Goal: Information Seeking & Learning: Learn about a topic

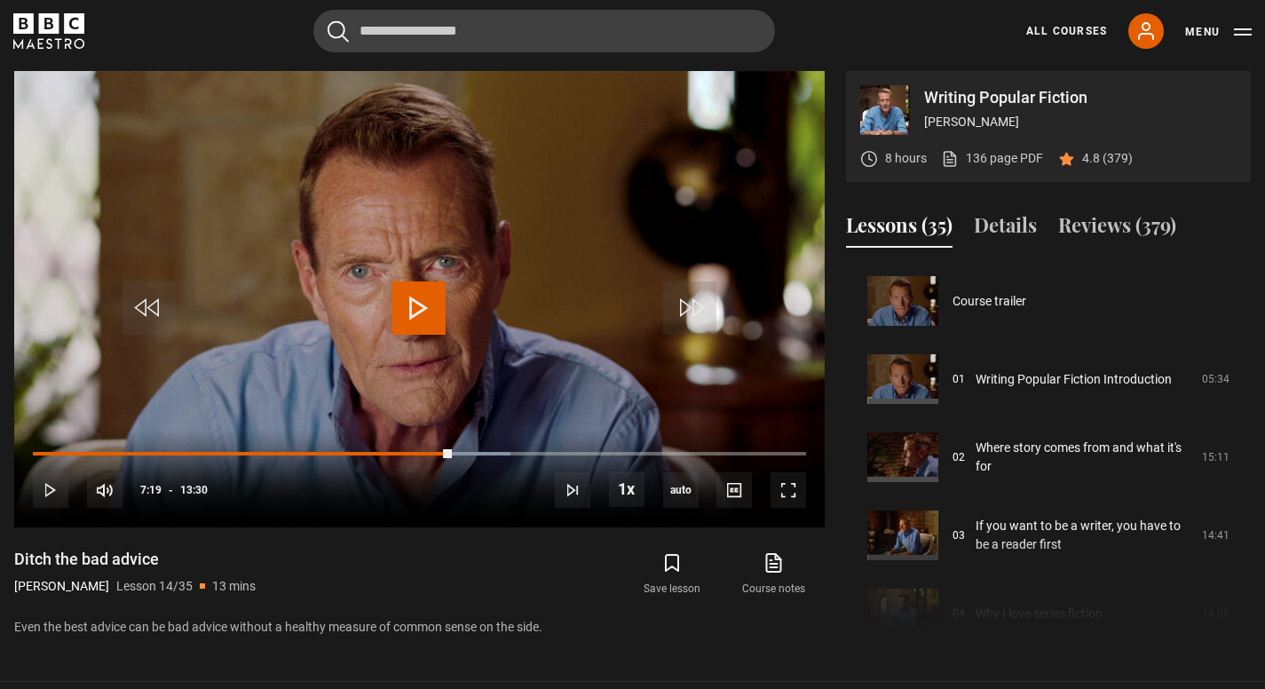
click at [425, 295] on span "Video Player" at bounding box center [418, 307] width 53 height 53
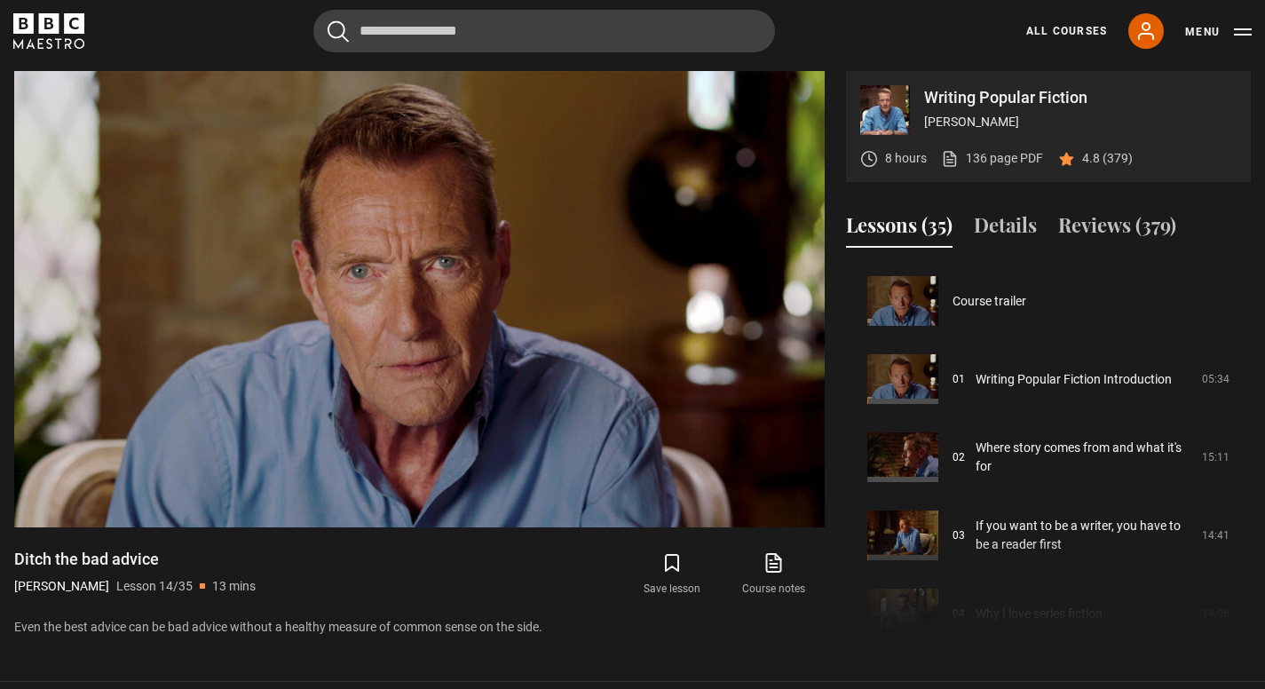
click at [987, 600] on div "Course trailer 01 Writing Popular Fiction Introduction 05:34 02 Where story com…" at bounding box center [1048, 453] width 405 height 383
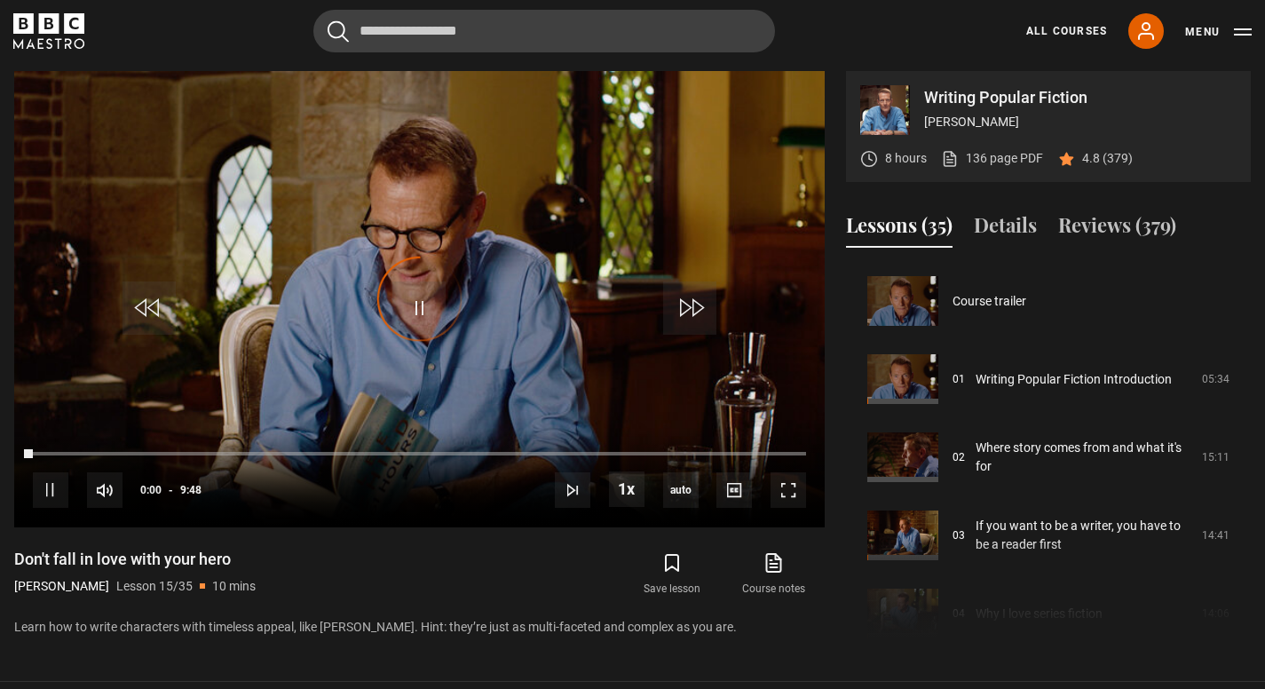
scroll to position [1093, 0]
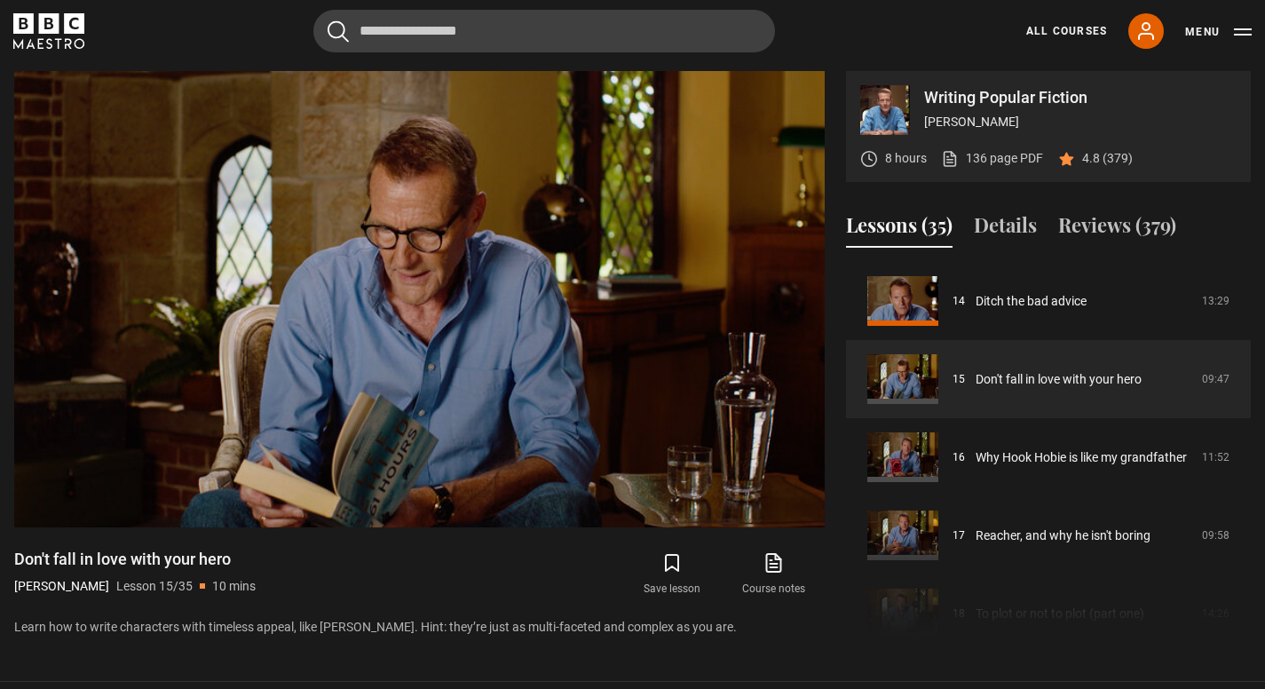
click at [1019, 574] on div "Course trailer 01 Writing Popular Fiction Introduction 05:34 02 Where story com…" at bounding box center [1048, 453] width 405 height 383
click at [1018, 598] on div "Course trailer 01 Writing Popular Fiction Introduction 05:34 02 Where story com…" at bounding box center [1048, 453] width 405 height 383
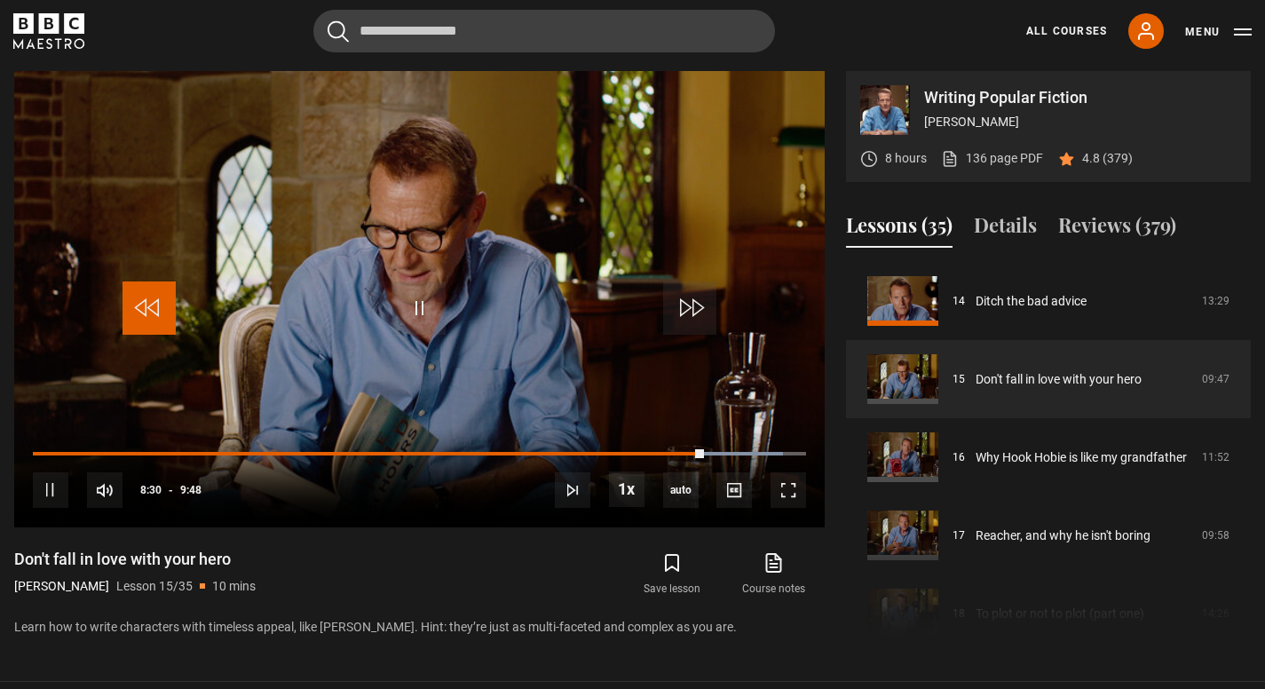
click at [149, 300] on span "Video Player" at bounding box center [148, 307] width 53 height 53
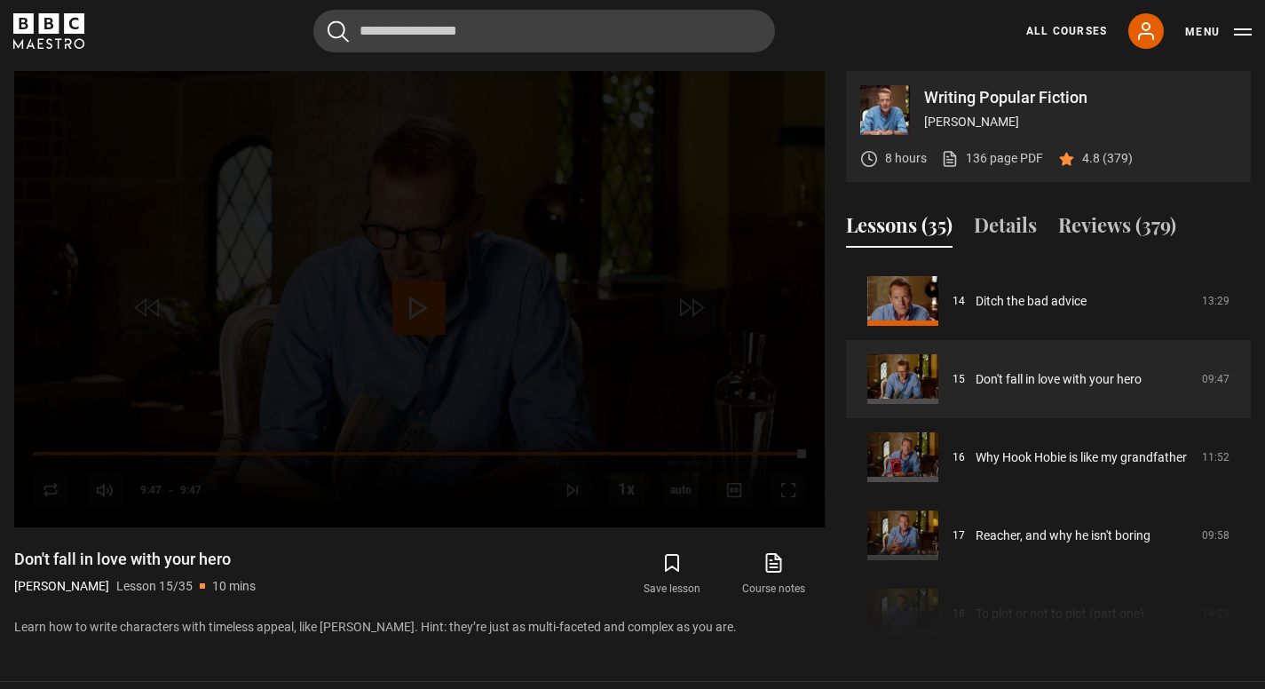
click at [1025, 582] on div "Course trailer 01 Writing Popular Fiction Introduction 05:34 02 Where story com…" at bounding box center [1048, 453] width 405 height 383
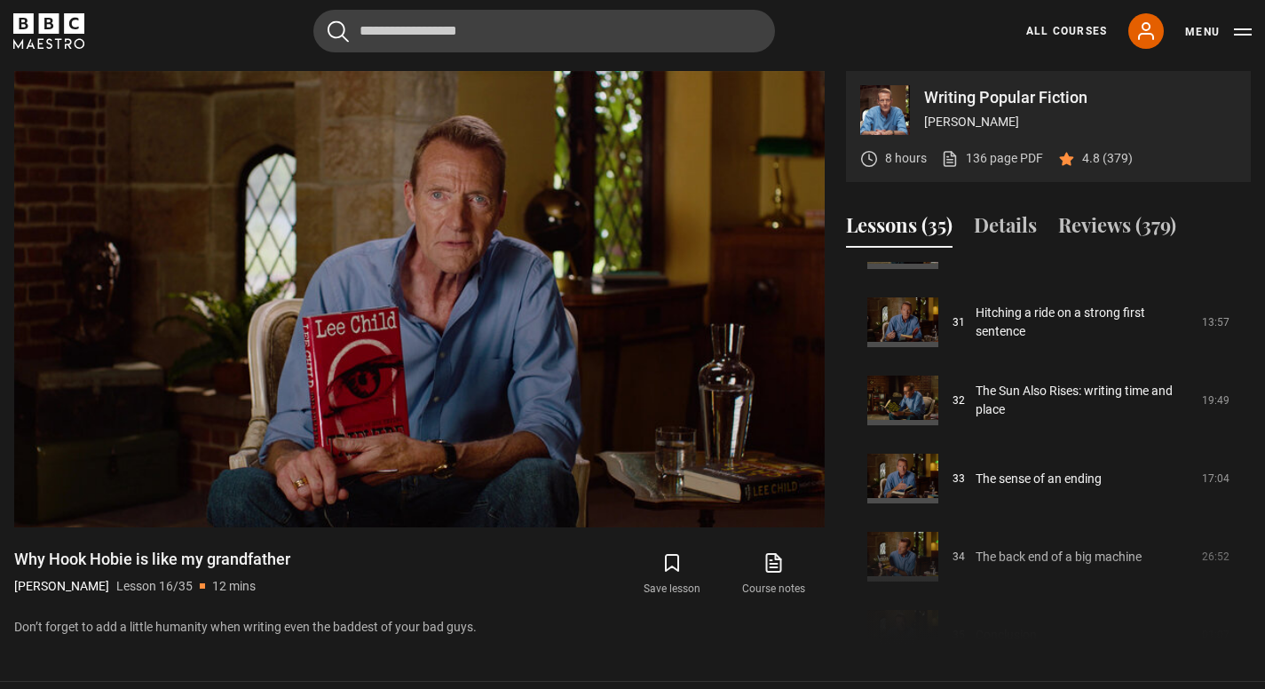
scroll to position [2428, 0]
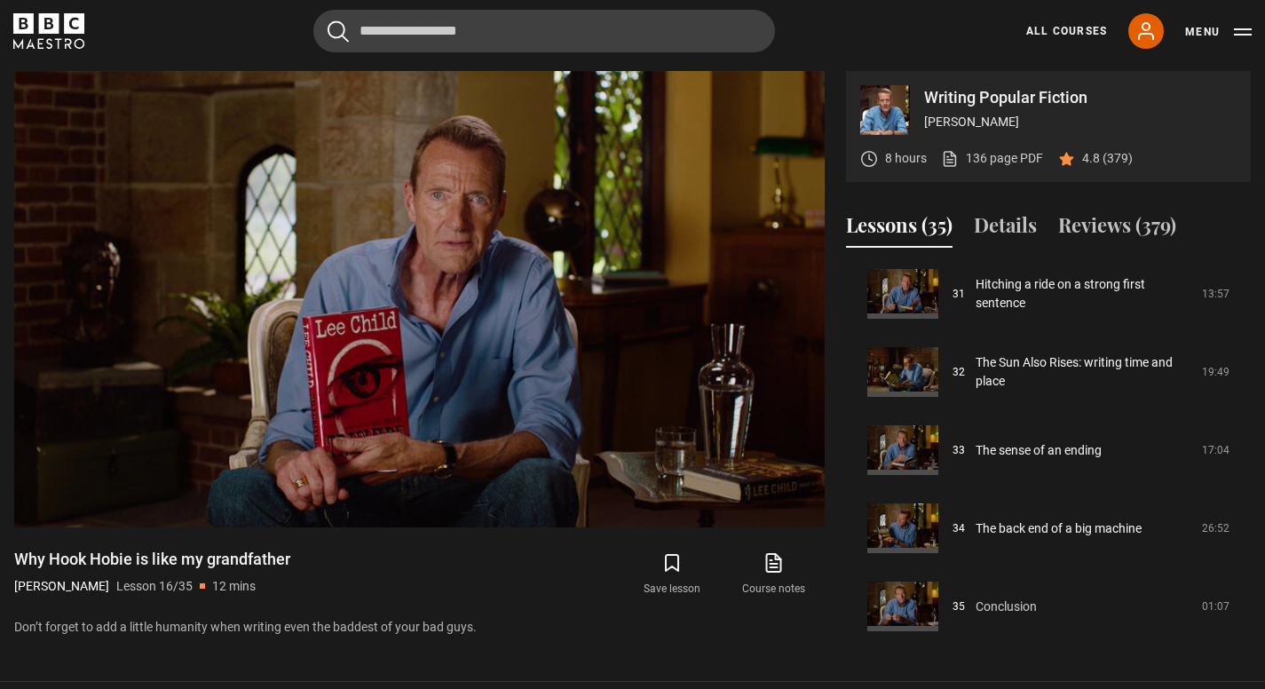
click at [1037, 616] on link "Conclusion" at bounding box center [1005, 606] width 61 height 19
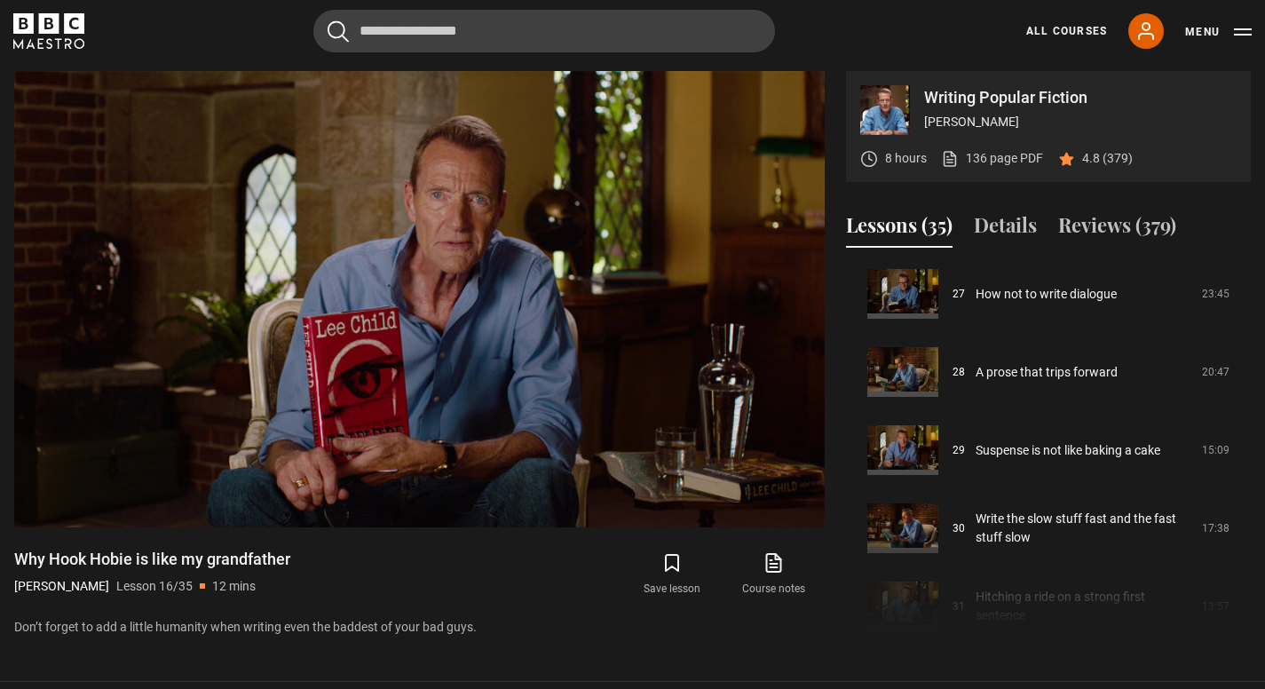
scroll to position [2008, 0]
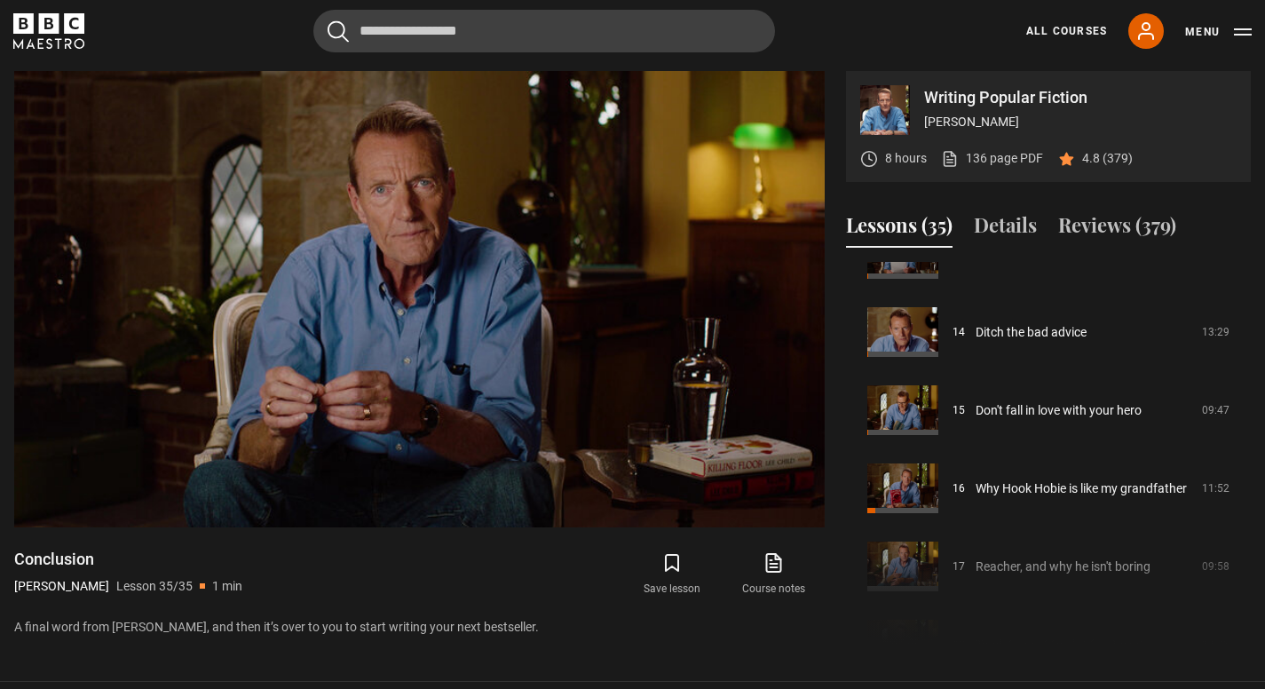
scroll to position [1066, 0]
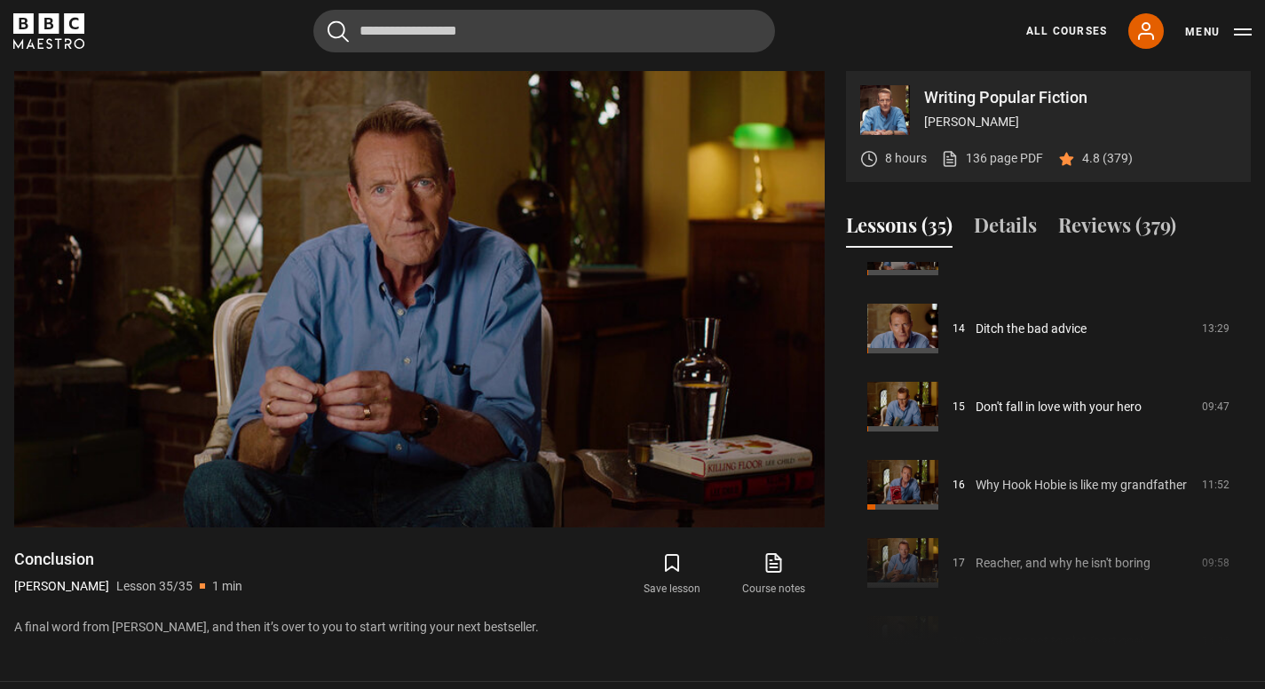
click at [1062, 476] on link "Why Hook Hobie is like my grandfather" at bounding box center [1080, 485] width 211 height 19
click at [975, 477] on link "Why Hook Hobie is like my grandfather" at bounding box center [1080, 485] width 211 height 19
click at [1021, 493] on link "Why Hook Hobie is like my grandfather" at bounding box center [1080, 485] width 211 height 19
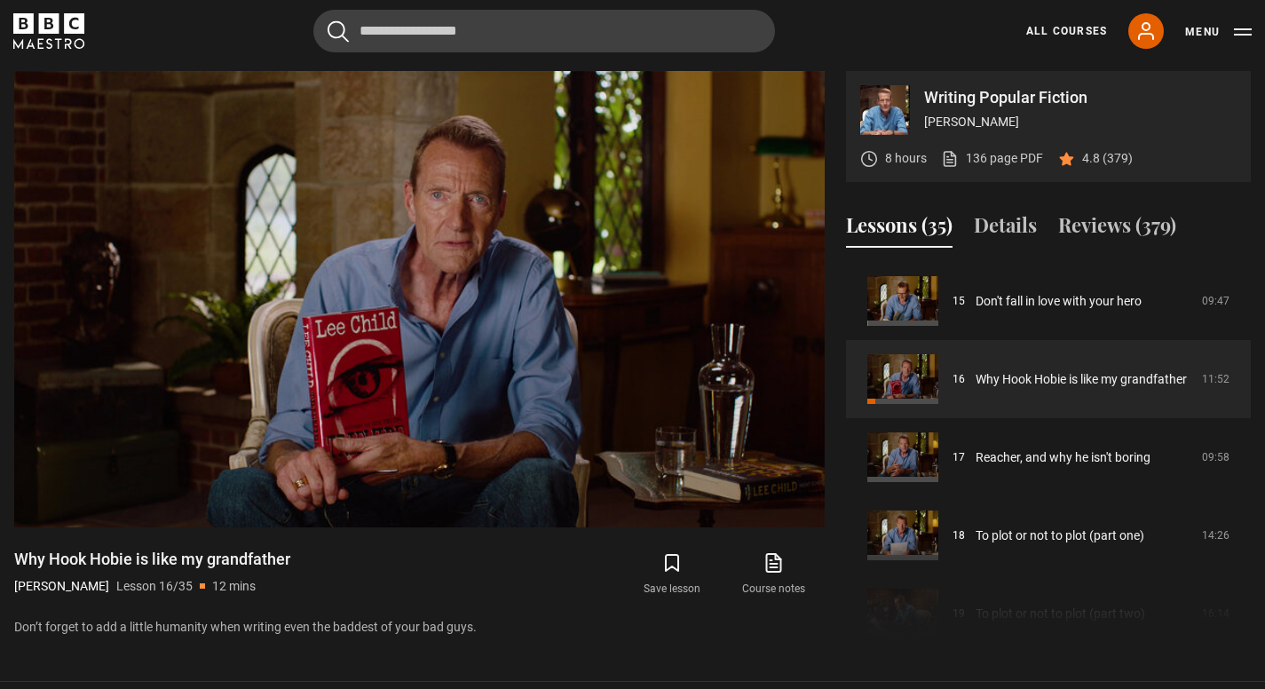
click at [1072, 594] on div "Course trailer 01 Writing Popular Fiction Introduction 05:34 02 Where story com…" at bounding box center [1048, 453] width 405 height 383
click at [1028, 587] on div "Course trailer 01 Writing Popular Fiction Introduction 05:34 02 Where story com…" at bounding box center [1048, 453] width 405 height 383
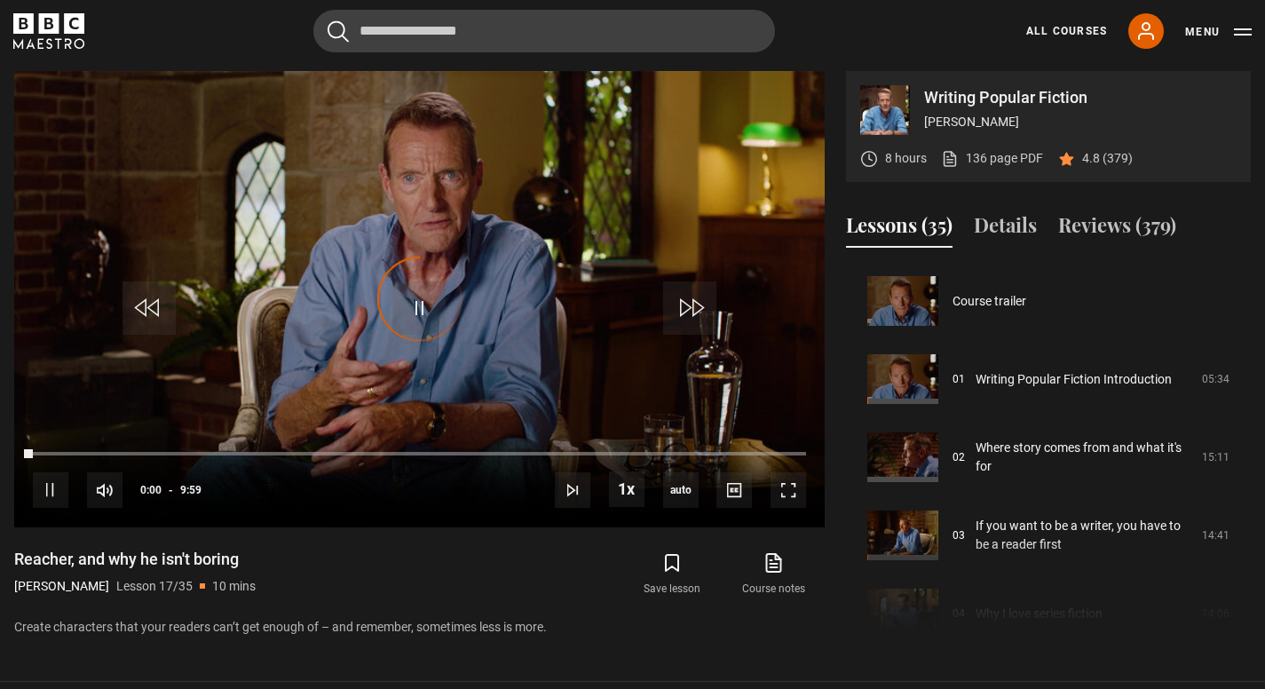
scroll to position [1250, 0]
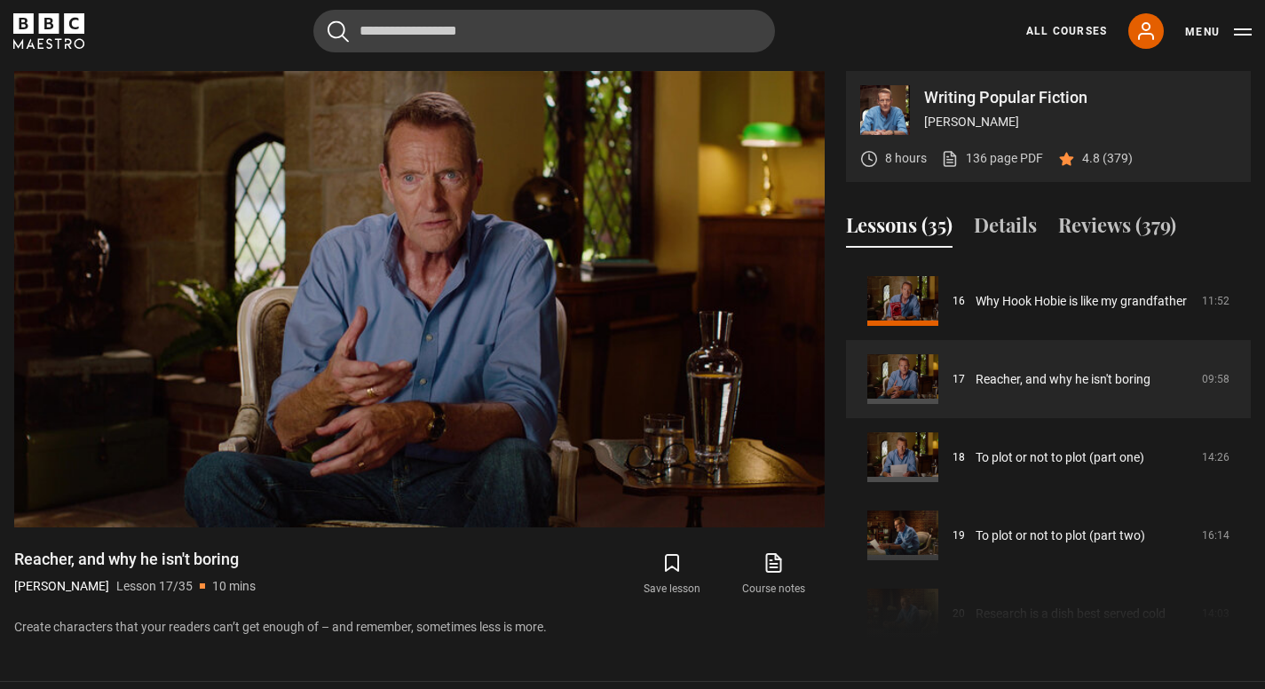
click at [994, 601] on div "Course trailer 01 Writing Popular Fiction Introduction 05:34 02 Where story com…" at bounding box center [1048, 453] width 405 height 383
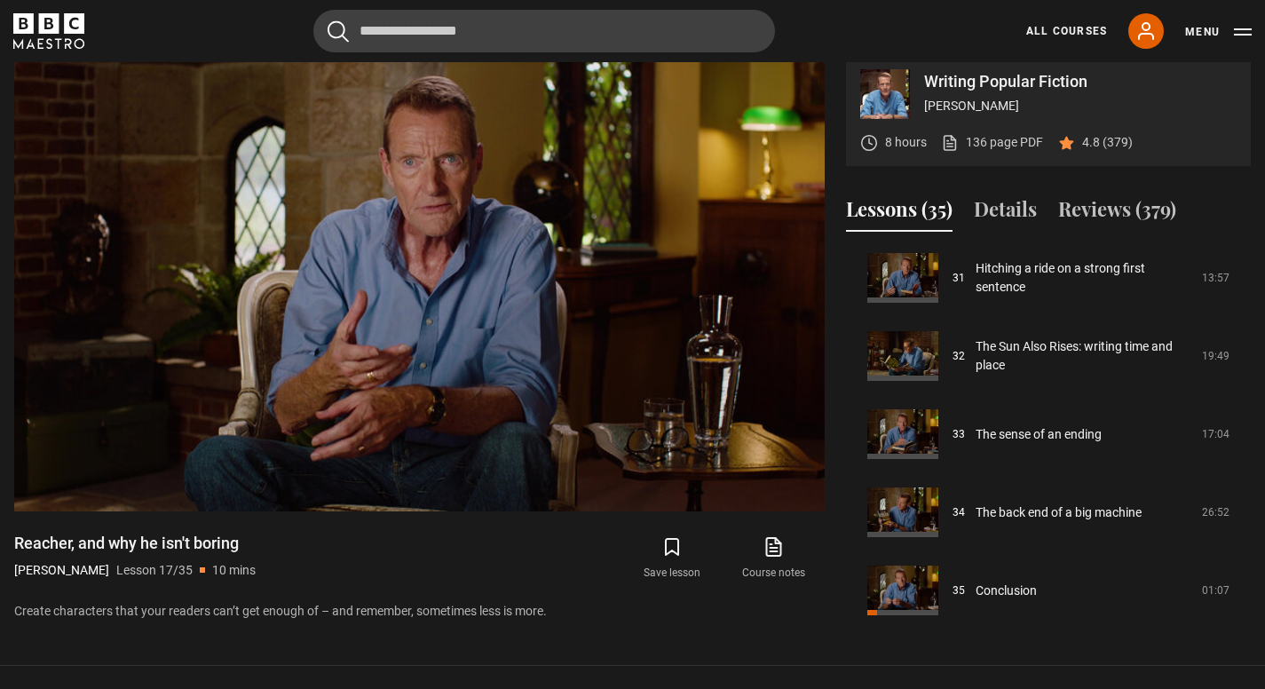
scroll to position [730, 0]
click at [1008, 643] on section "Writing Popular Fiction [PERSON_NAME] 8 hours 136 page PDF (opens in new tab) 4…" at bounding box center [632, 324] width 1265 height 682
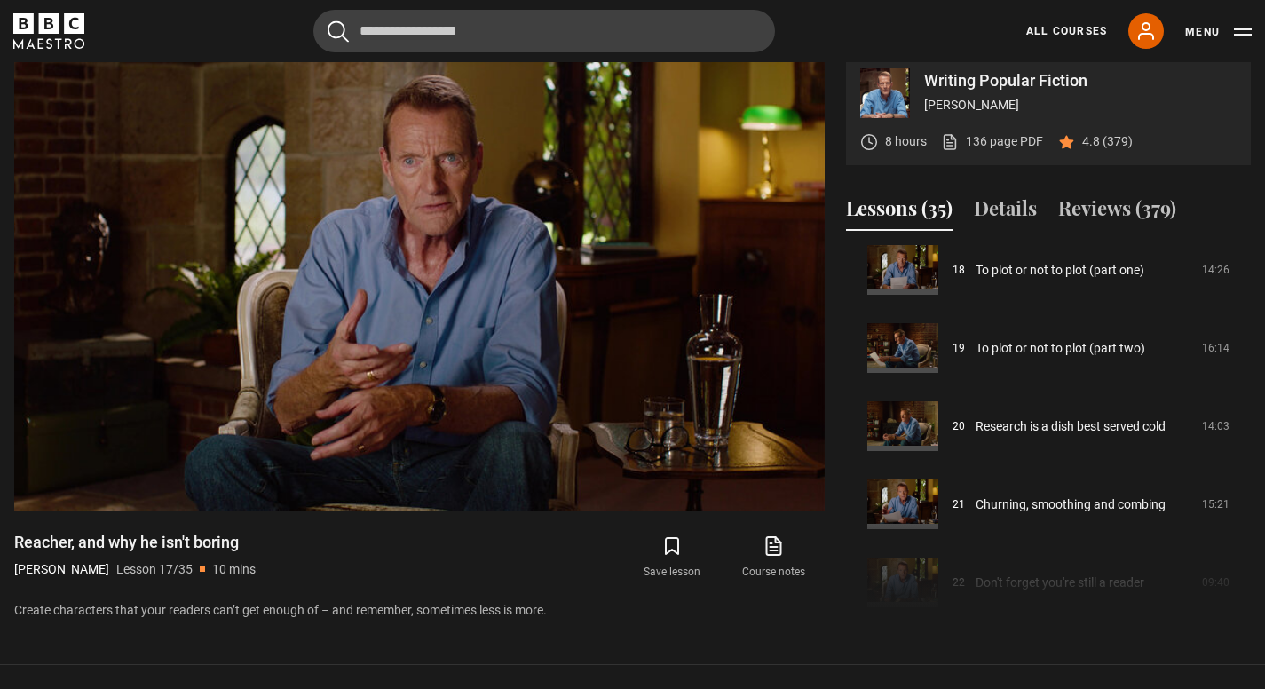
scroll to position [1399, 0]
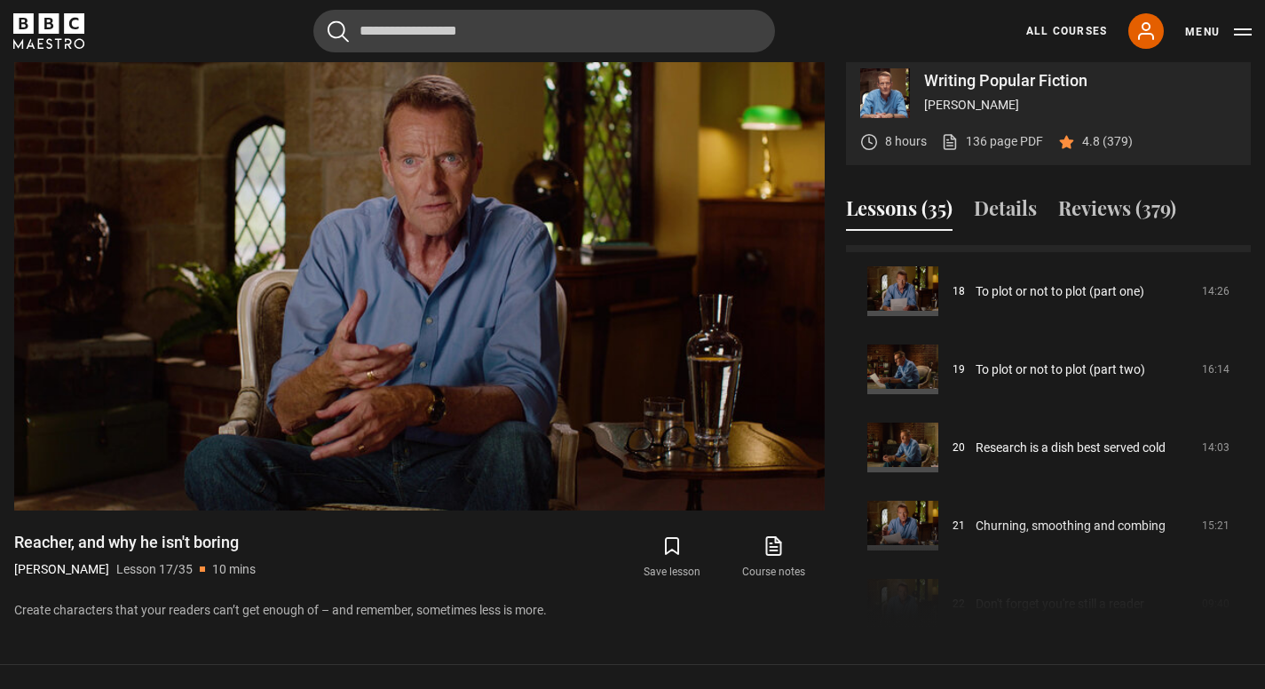
click at [945, 619] on div "Course trailer 01 Writing Popular Fiction Introduction 05:34 02 Where story com…" at bounding box center [1048, 436] width 405 height 383
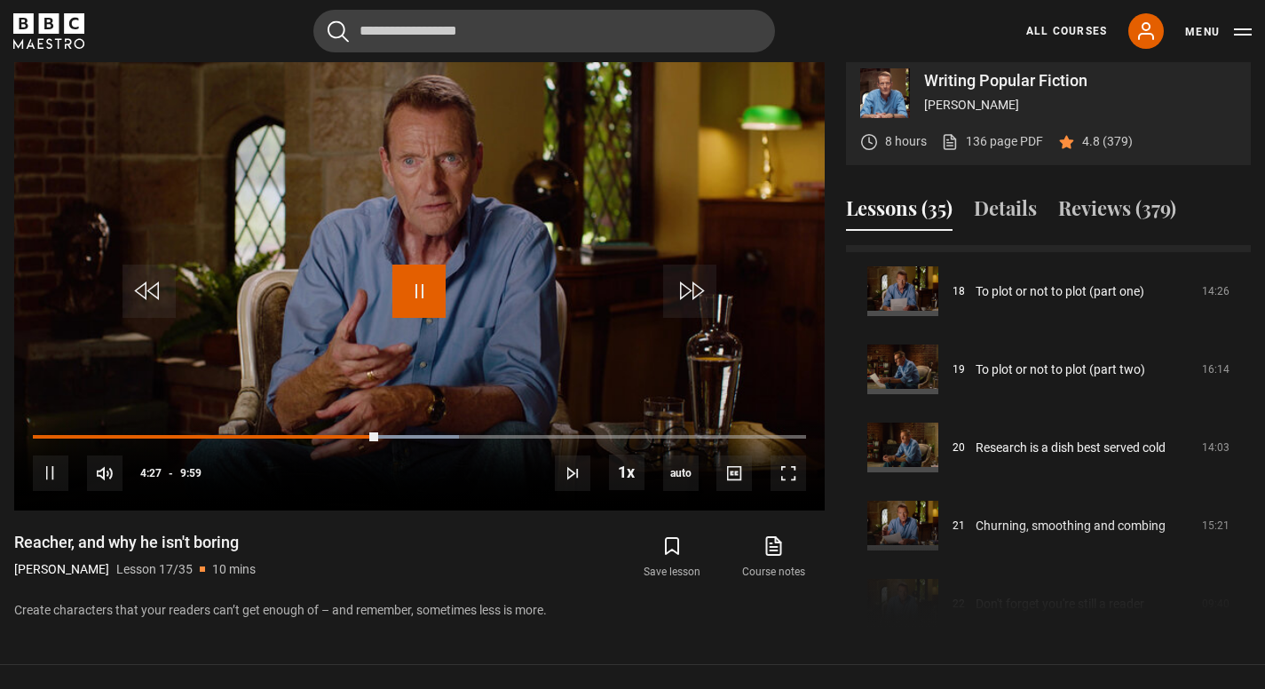
click at [432, 266] on span "Video Player" at bounding box center [418, 290] width 53 height 53
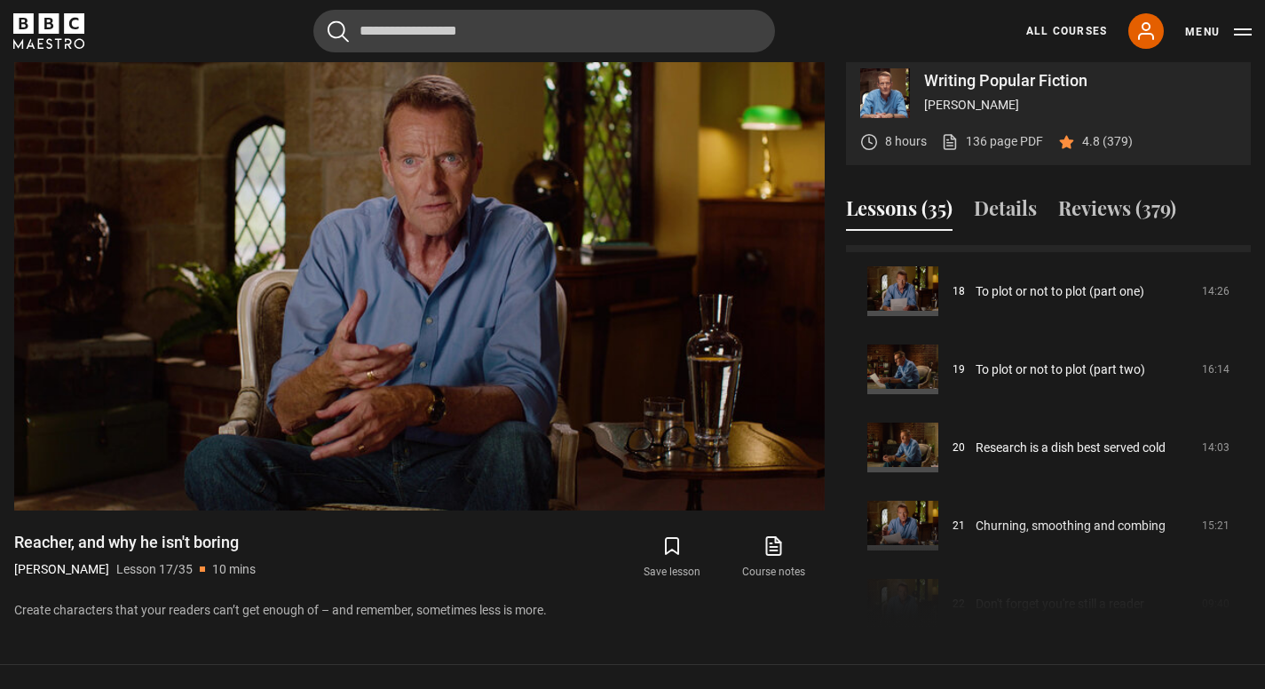
click at [988, 581] on div "Course trailer 01 Writing Popular Fiction Introduction 05:34 02 Where story com…" at bounding box center [1048, 436] width 405 height 383
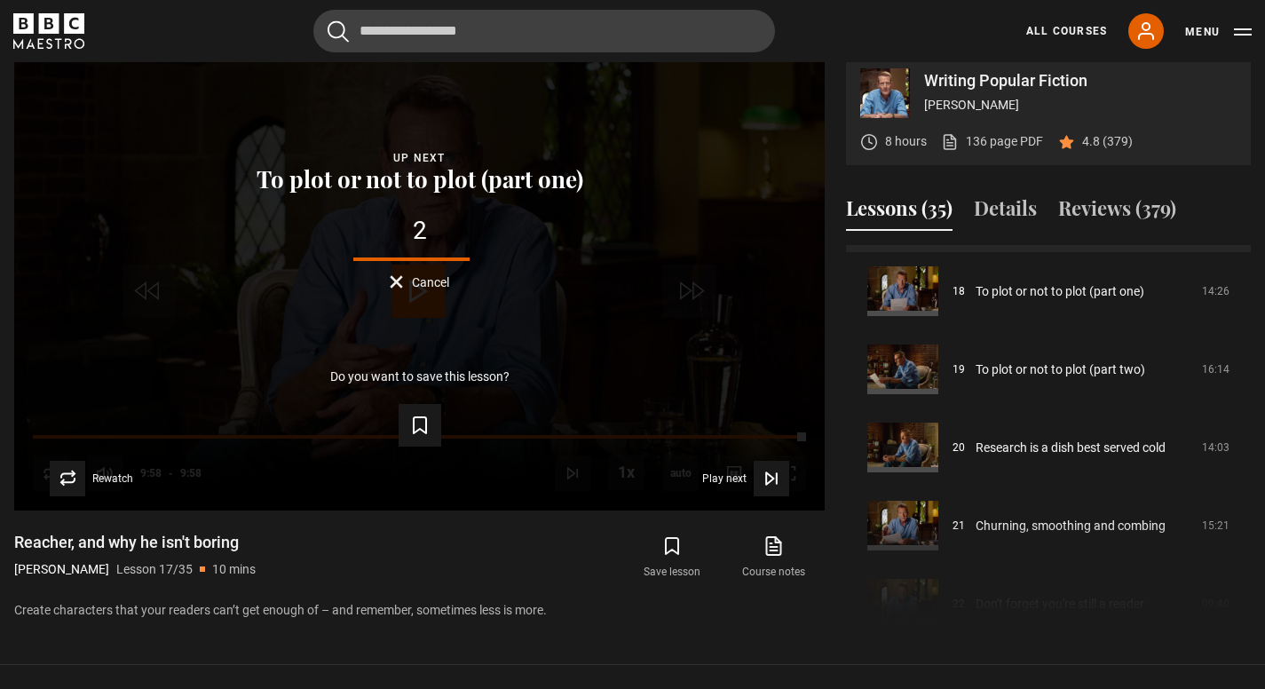
click at [1029, 627] on div "Course trailer 01 Writing Popular Fiction Introduction 05:34 02 Where story com…" at bounding box center [1048, 436] width 405 height 383
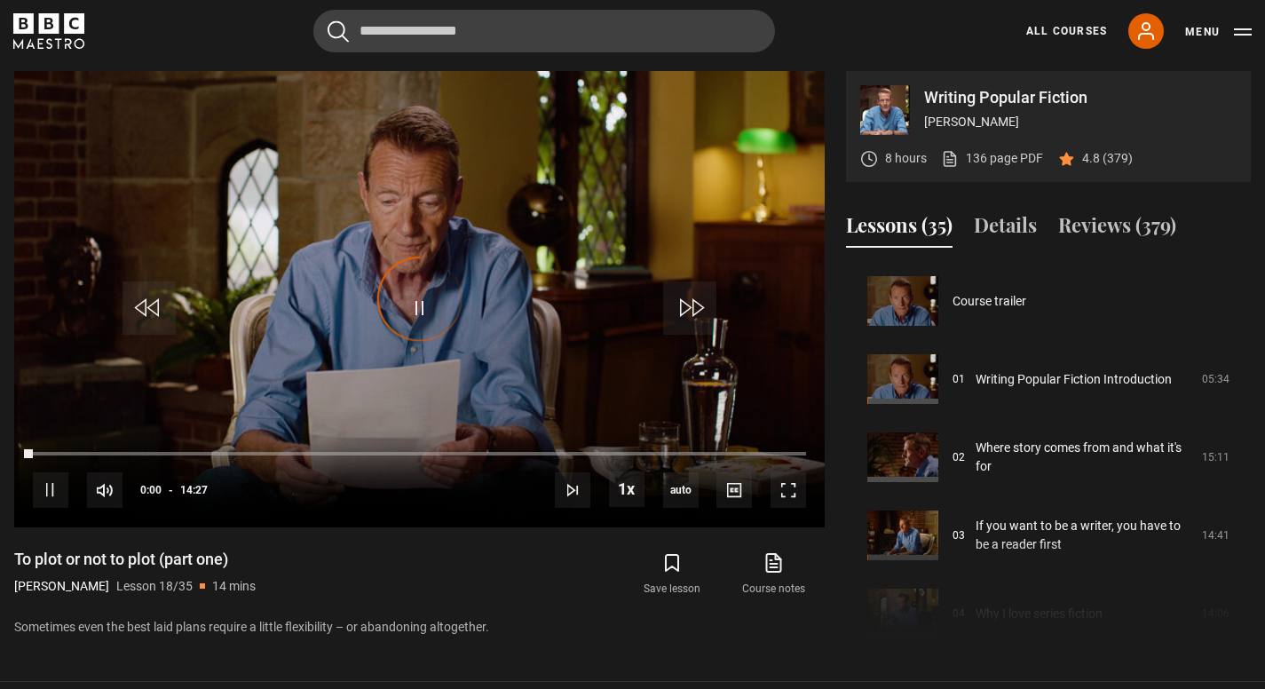
scroll to position [1328, 0]
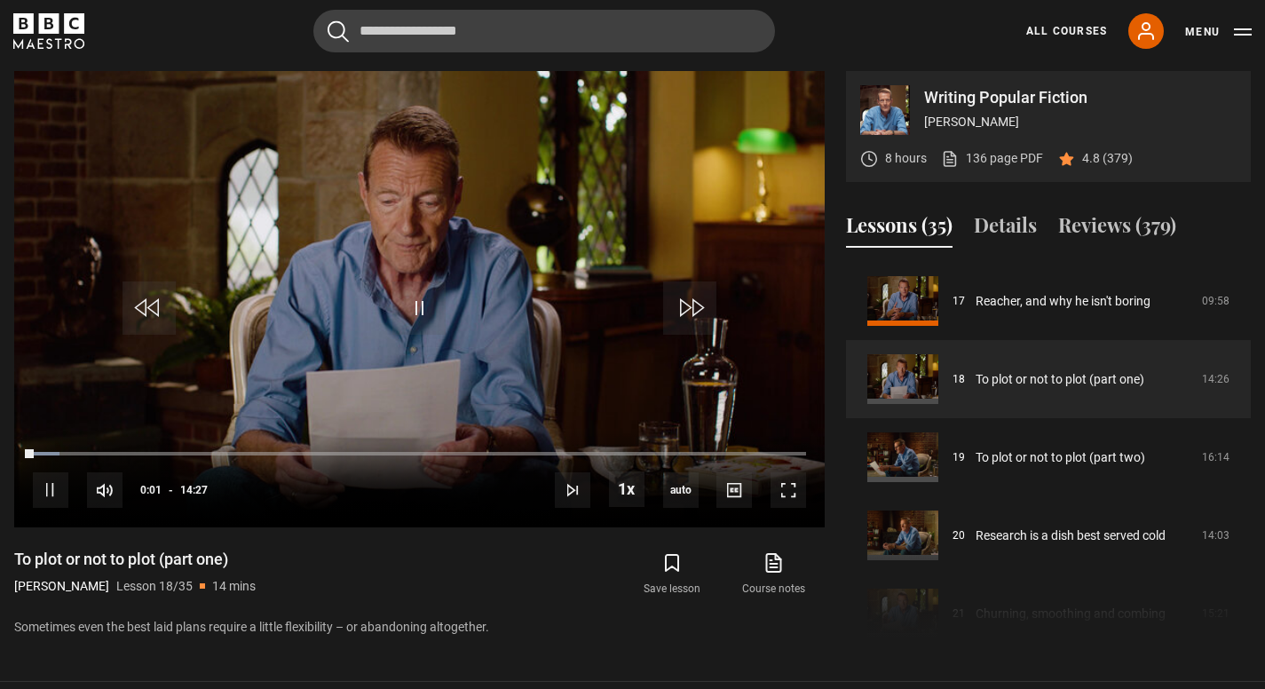
click at [441, 271] on video "Video Player" at bounding box center [419, 299] width 810 height 456
